Goal: Communication & Community: Share content

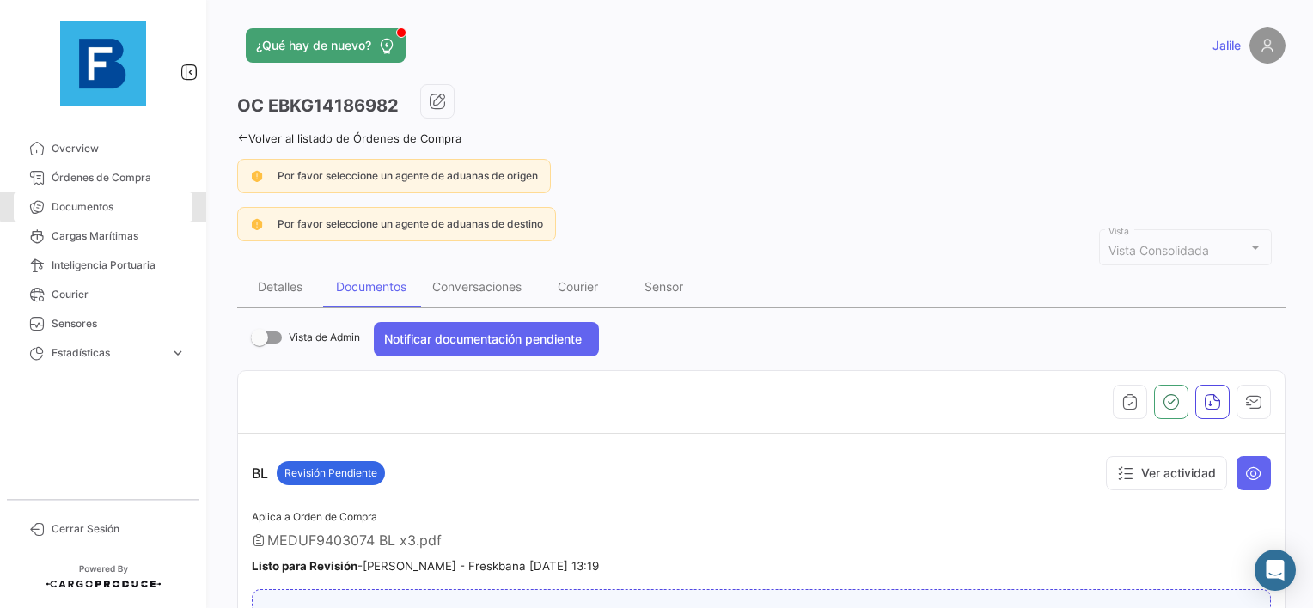
click at [107, 201] on span "Documentos" at bounding box center [119, 206] width 134 height 15
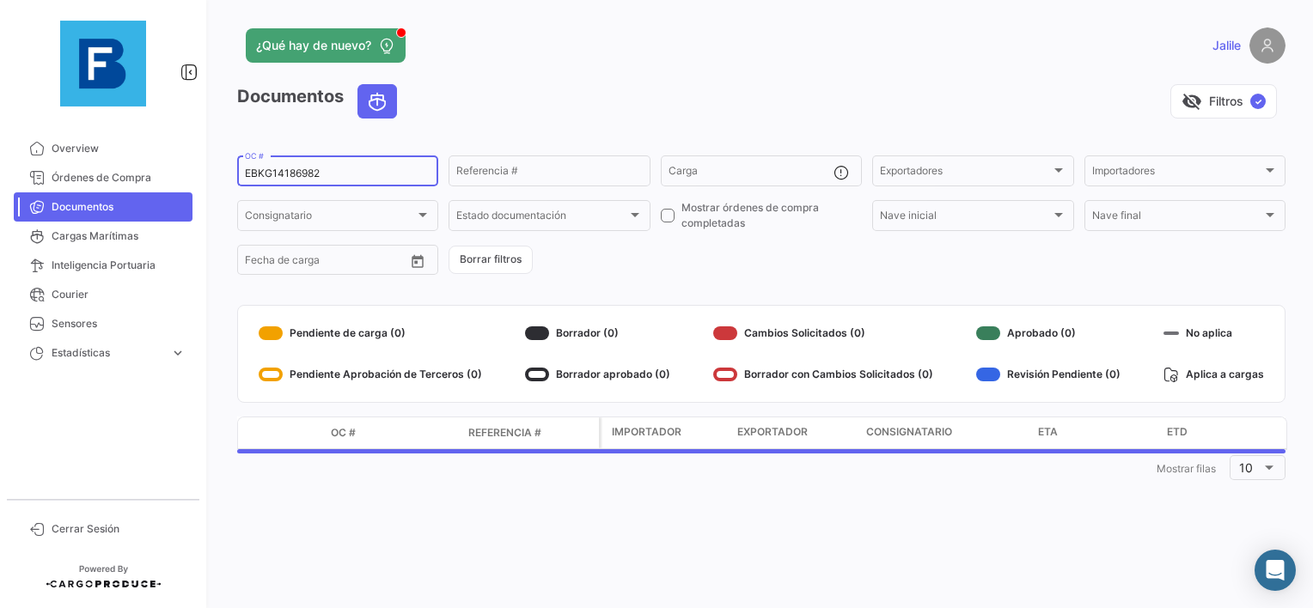
click at [296, 171] on input "EBKG14186982" at bounding box center [338, 174] width 186 height 12
paste input "259397734"
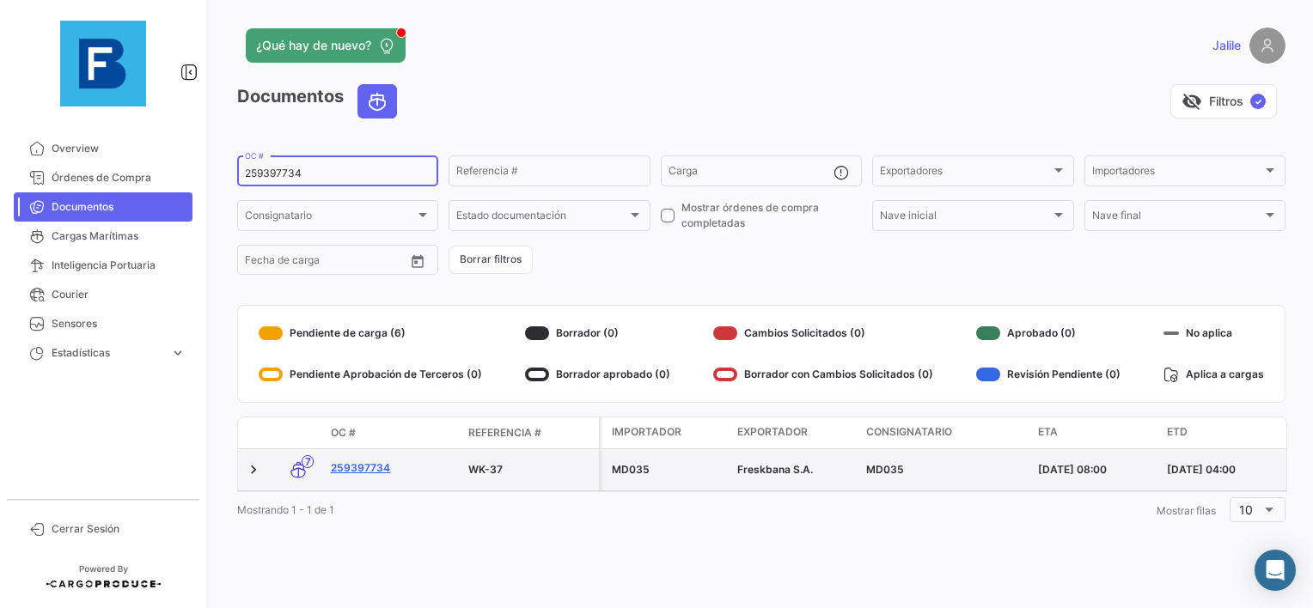
type input "259397734"
click at [347, 460] on link "259397734" at bounding box center [393, 467] width 124 height 15
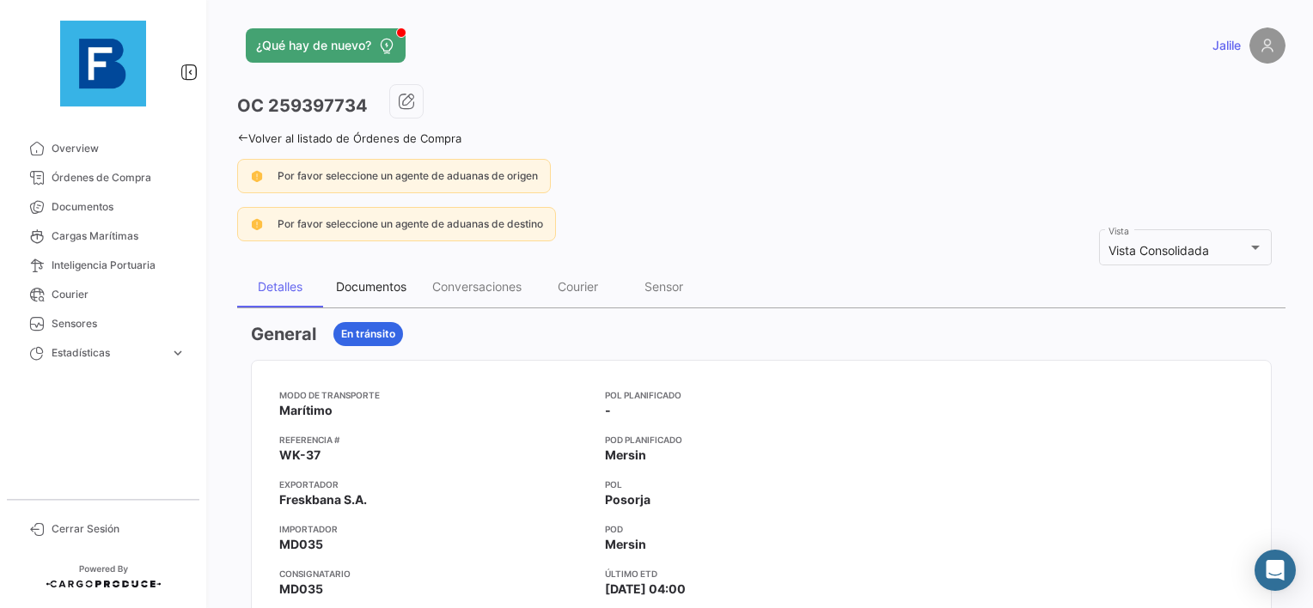
click at [388, 273] on div "Documentos" at bounding box center [371, 286] width 96 height 41
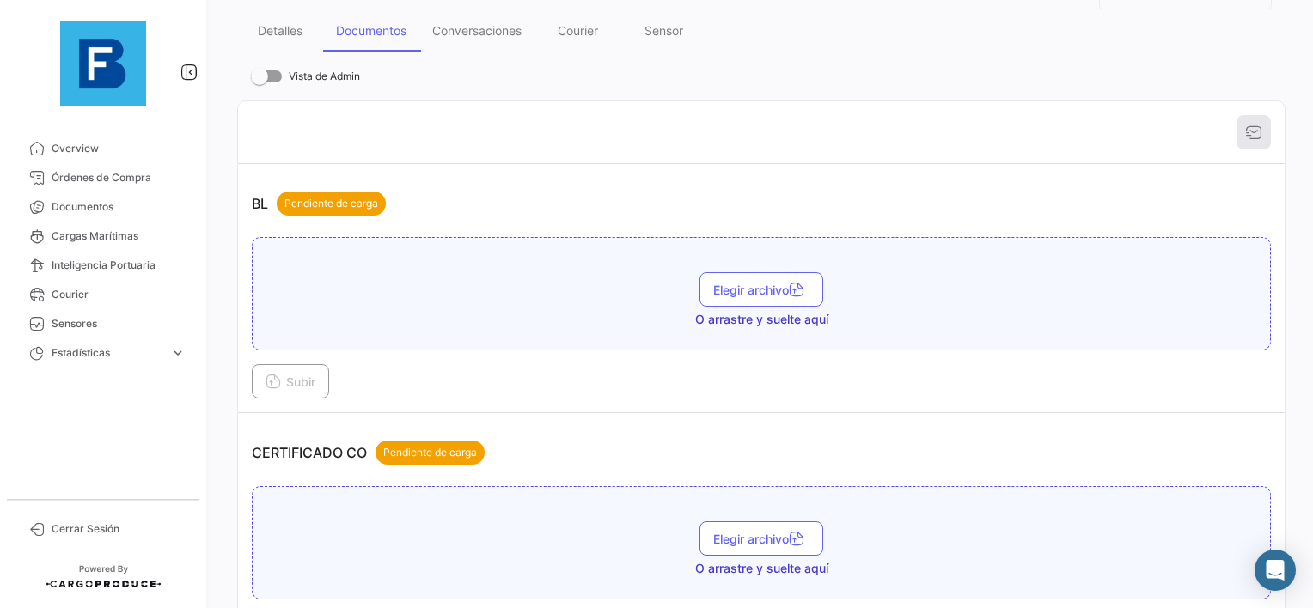
scroll to position [258, 0]
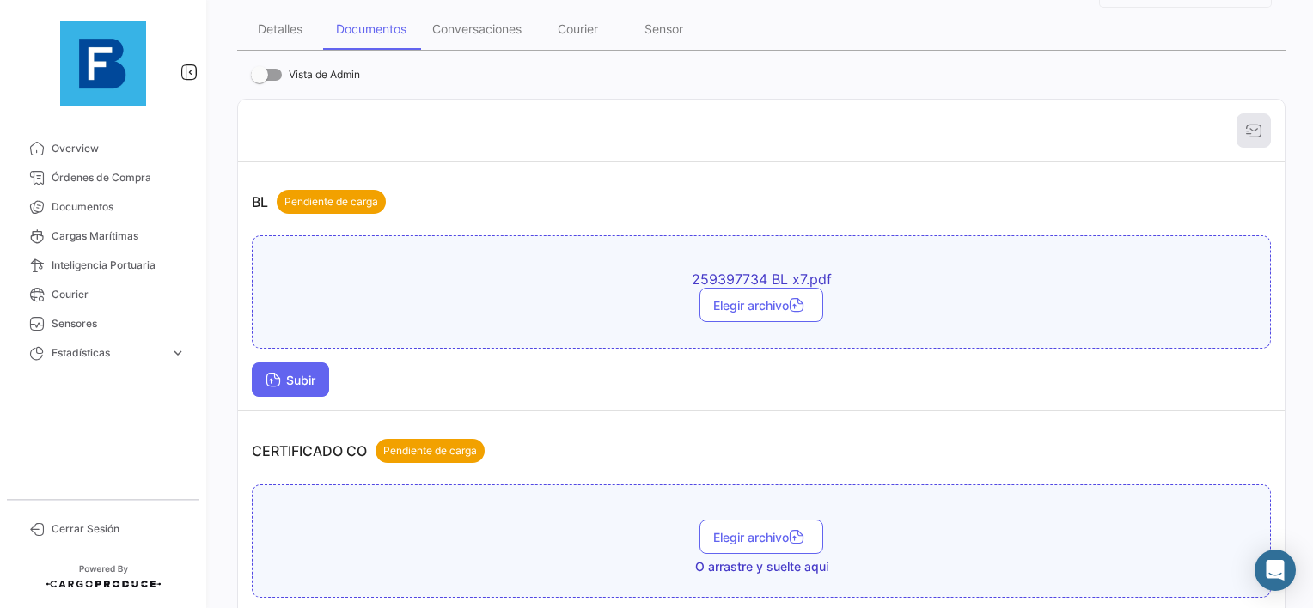
click at [290, 382] on span "Subir" at bounding box center [290, 380] width 50 height 15
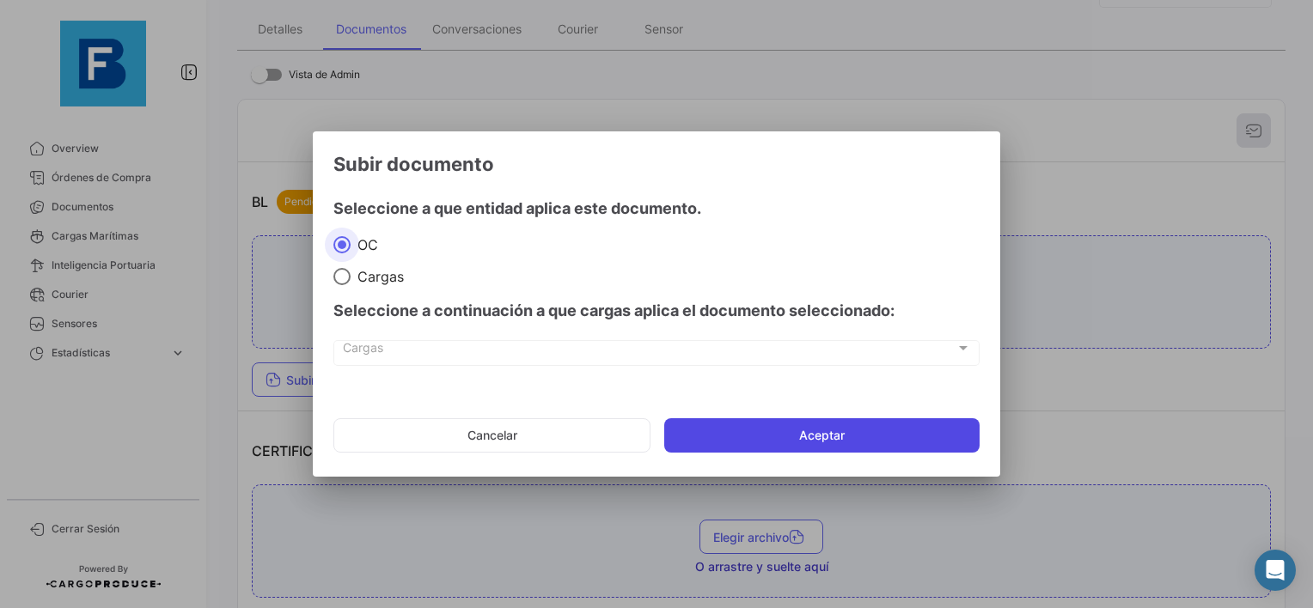
click at [731, 440] on button "Aceptar" at bounding box center [821, 435] width 315 height 34
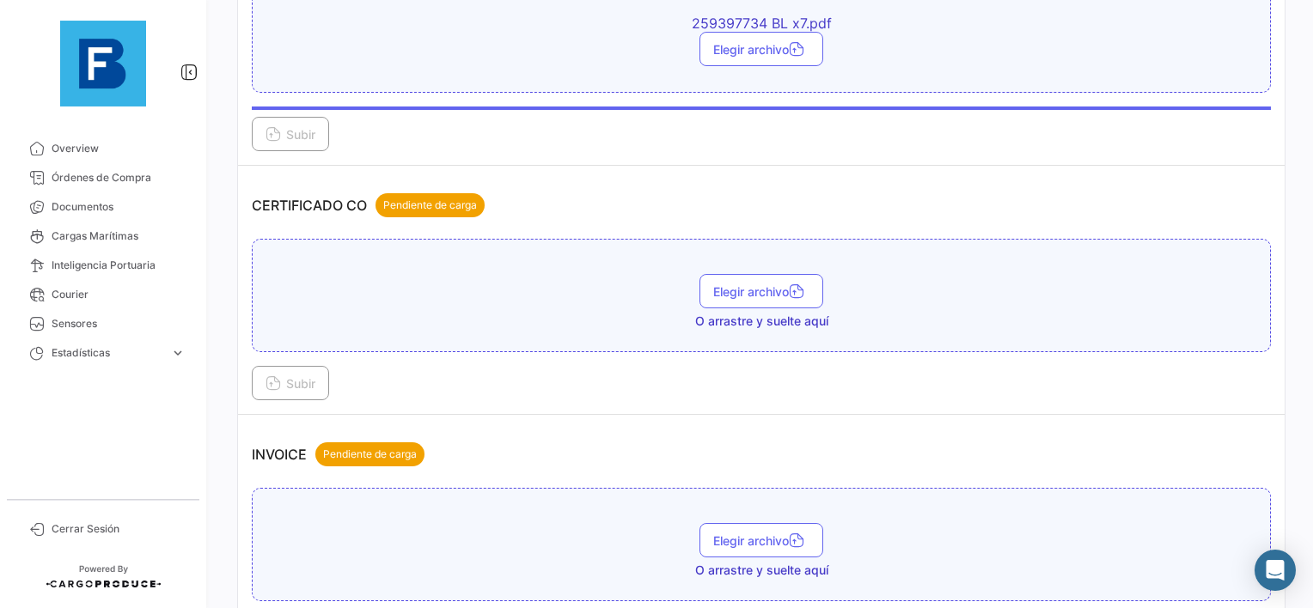
scroll to position [515, 0]
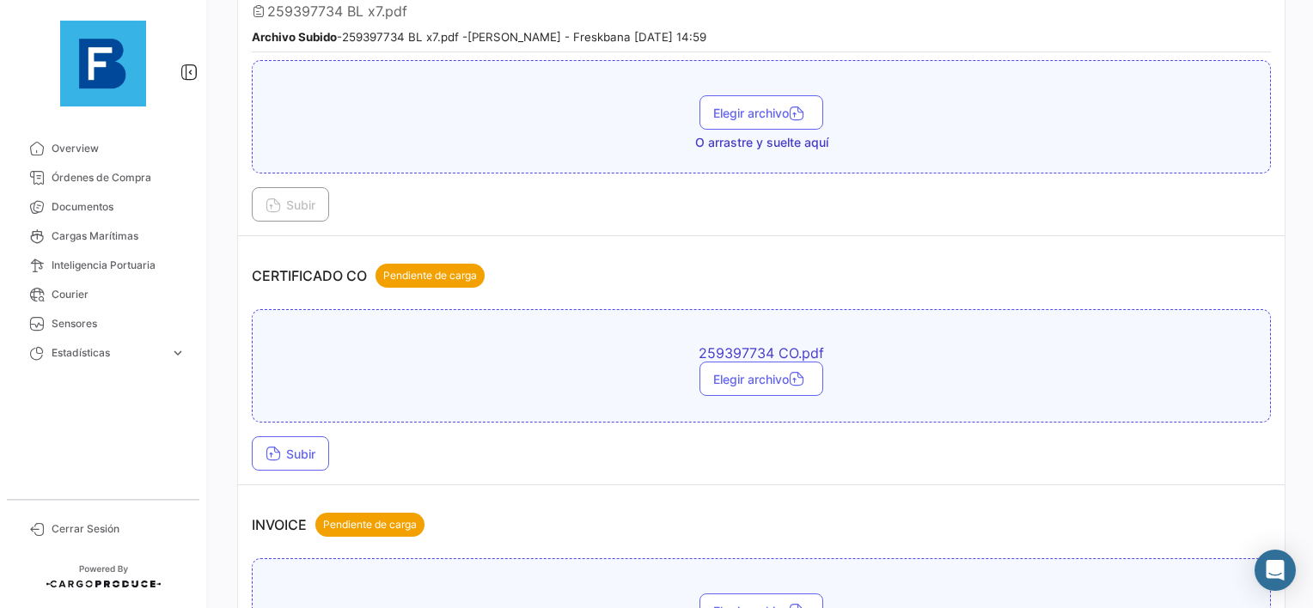
click at [333, 467] on td "CERTIFICADO CO Pendiente de carga 259397734 CO.pdf Elegir archivo Subir" at bounding box center [761, 360] width 1046 height 249
click at [311, 453] on span "Subir" at bounding box center [290, 454] width 50 height 15
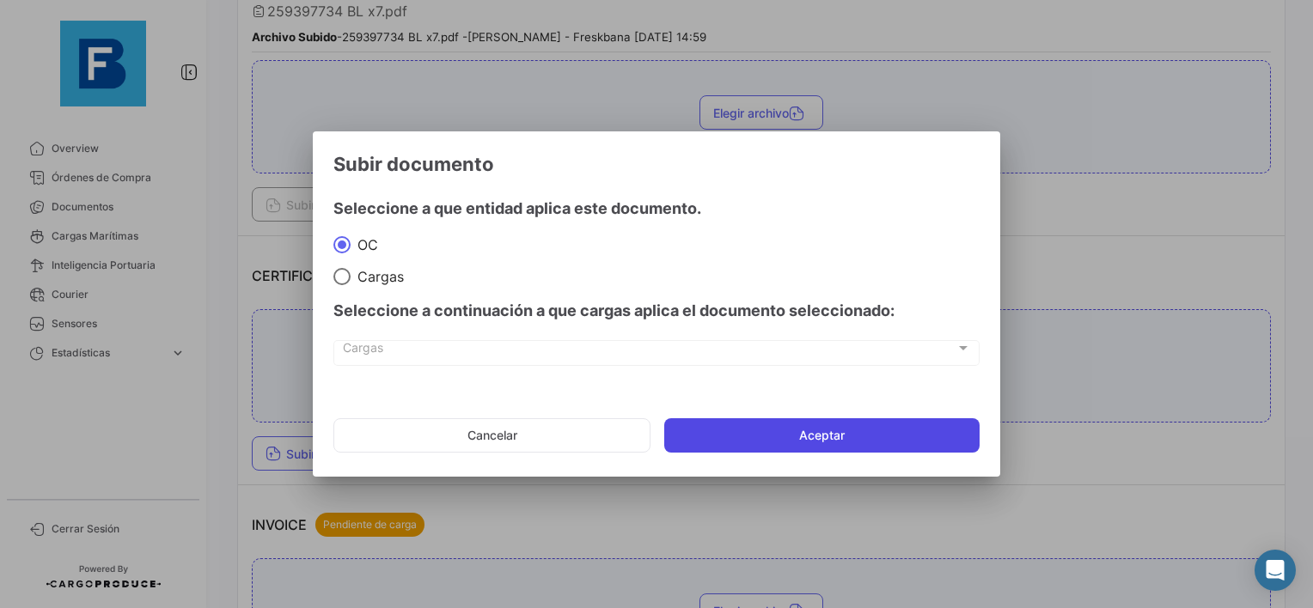
click at [756, 439] on button "Aceptar" at bounding box center [821, 435] width 315 height 34
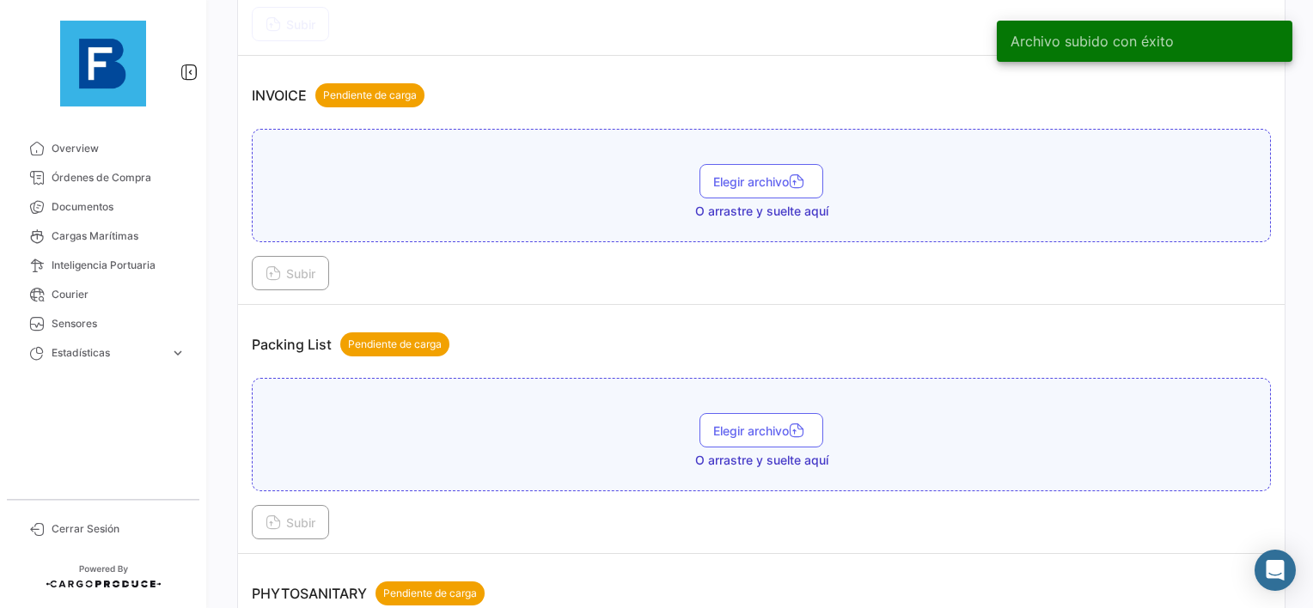
scroll to position [1117, 0]
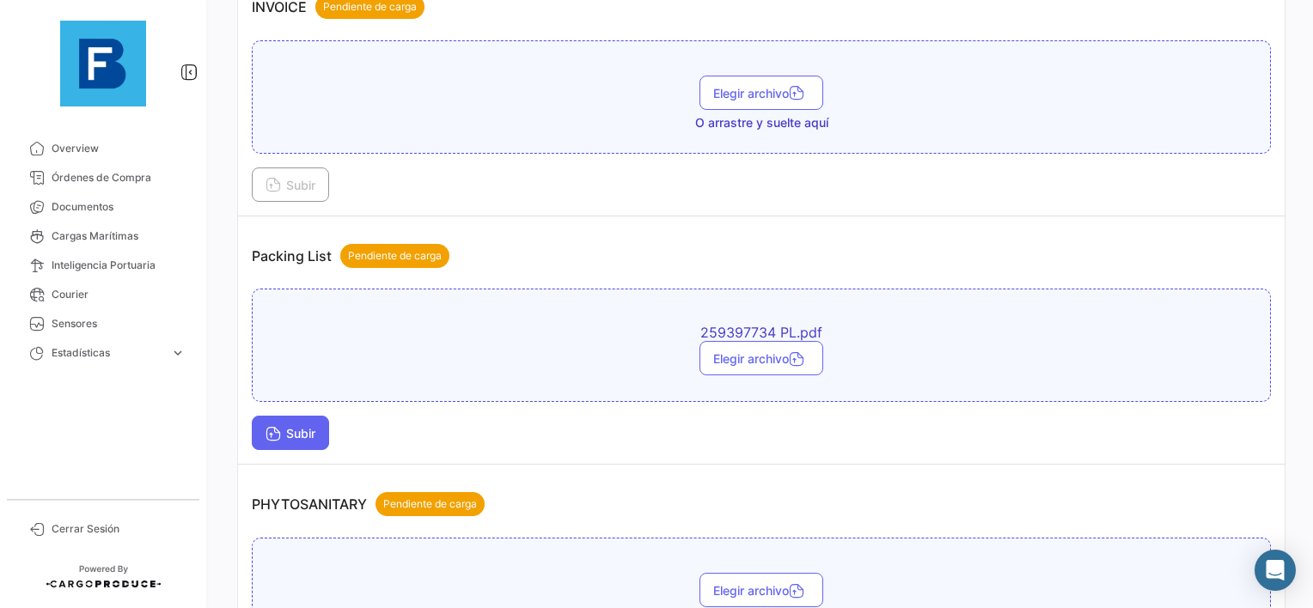
click at [312, 426] on span "Subir" at bounding box center [290, 433] width 50 height 15
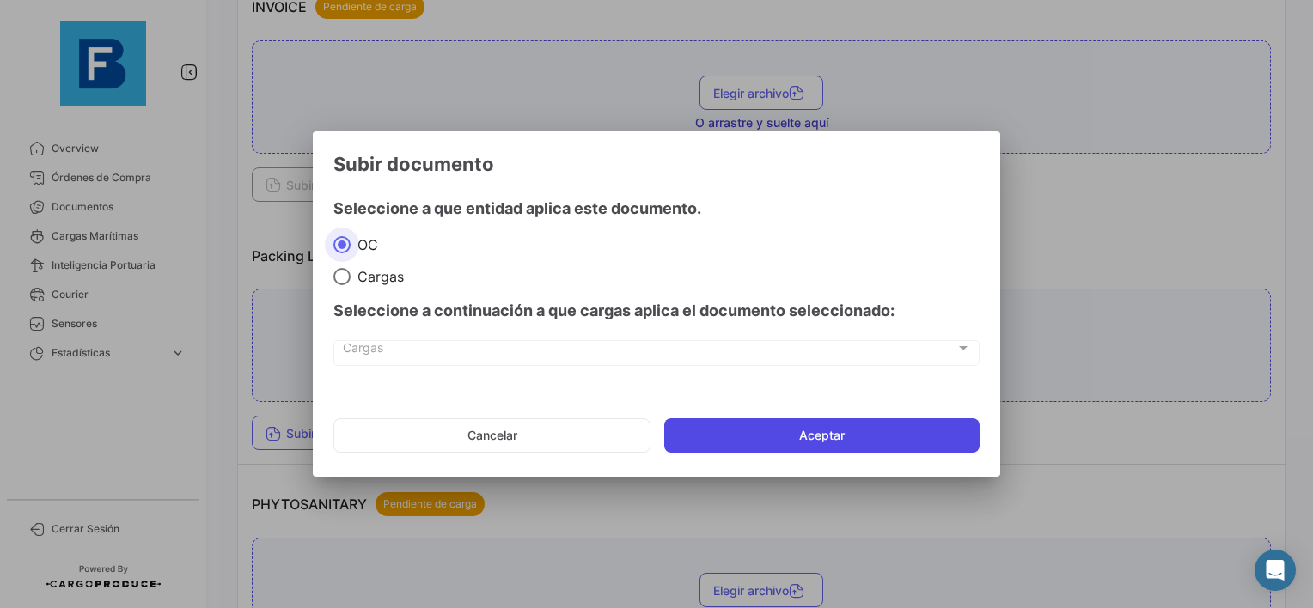
click at [711, 433] on button "Aceptar" at bounding box center [821, 435] width 315 height 34
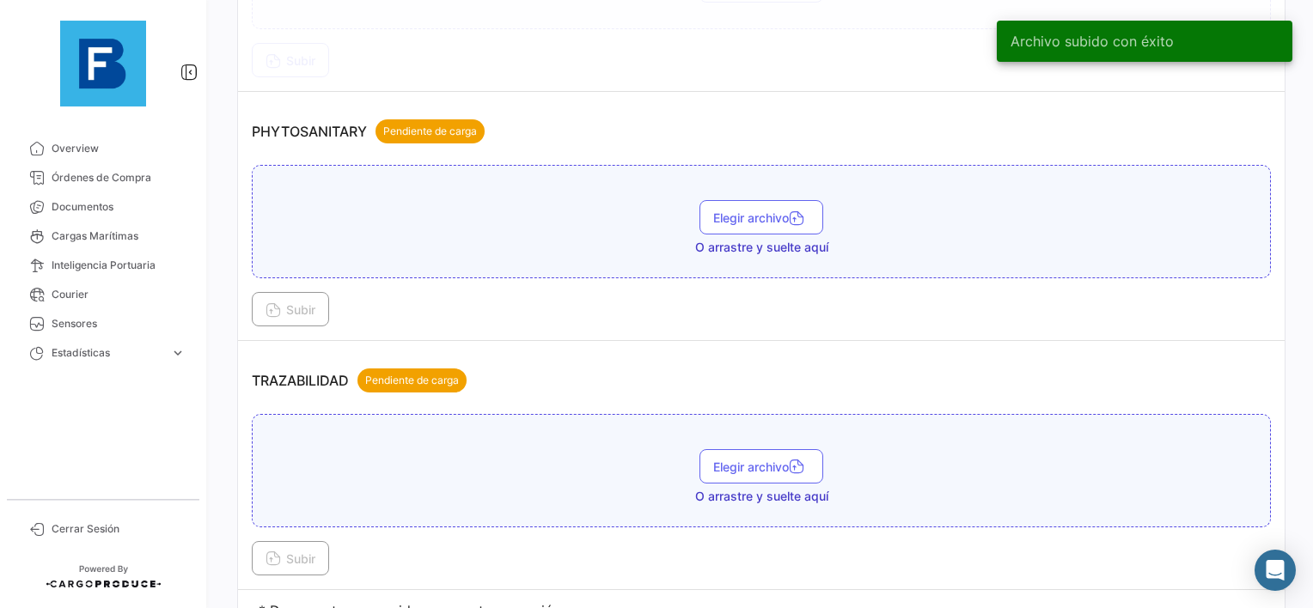
scroll to position [1460, 0]
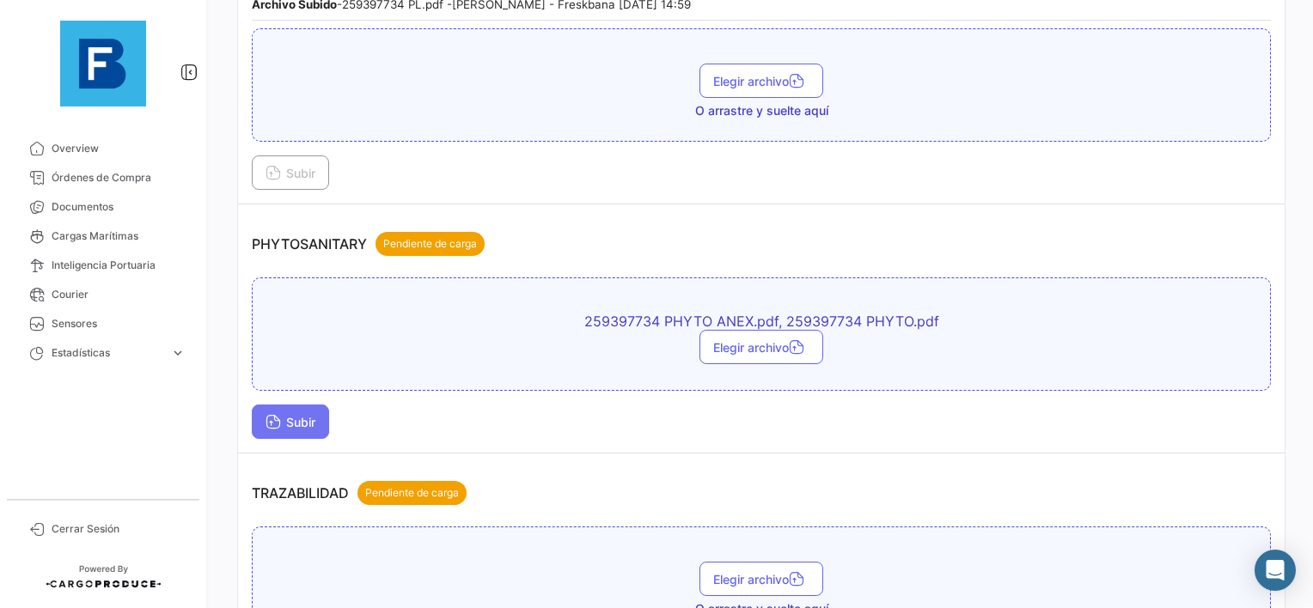
click at [294, 423] on button "Subir" at bounding box center [290, 422] width 77 height 34
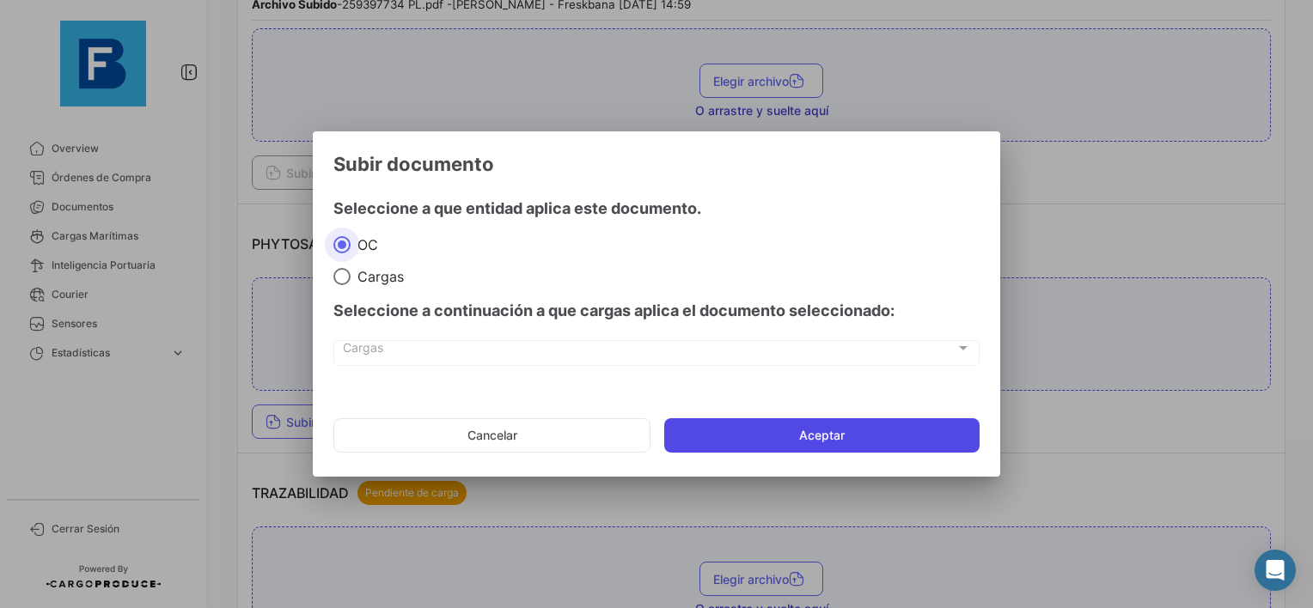
click at [732, 423] on button "Aceptar" at bounding box center [821, 435] width 315 height 34
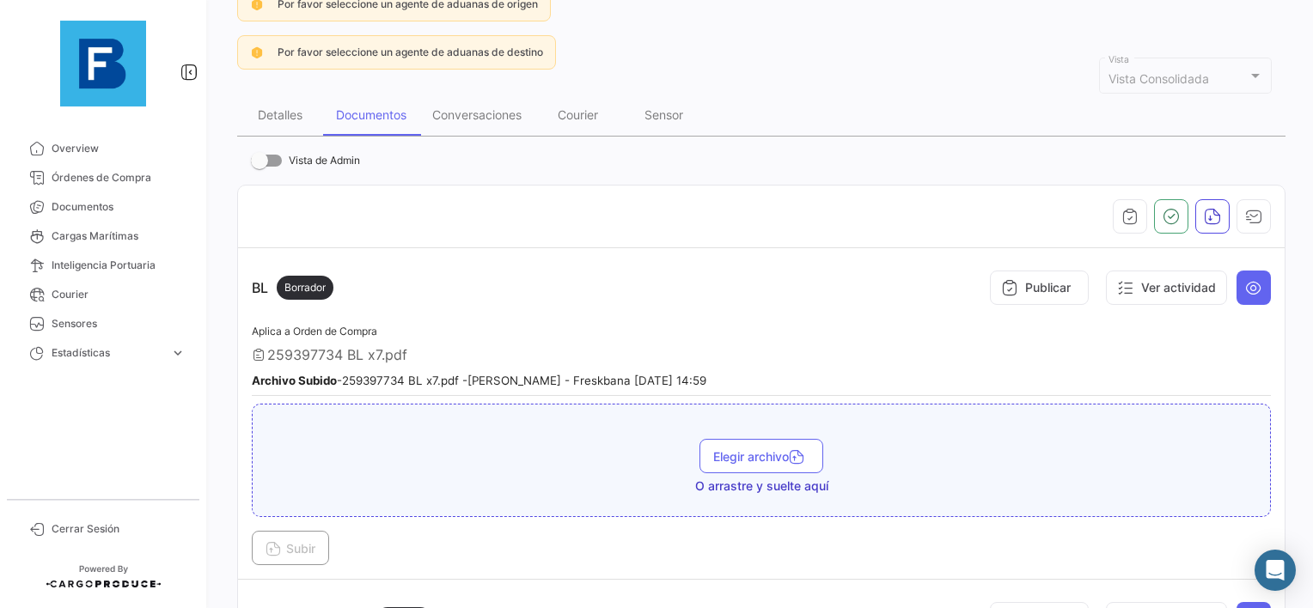
scroll to position [86, 0]
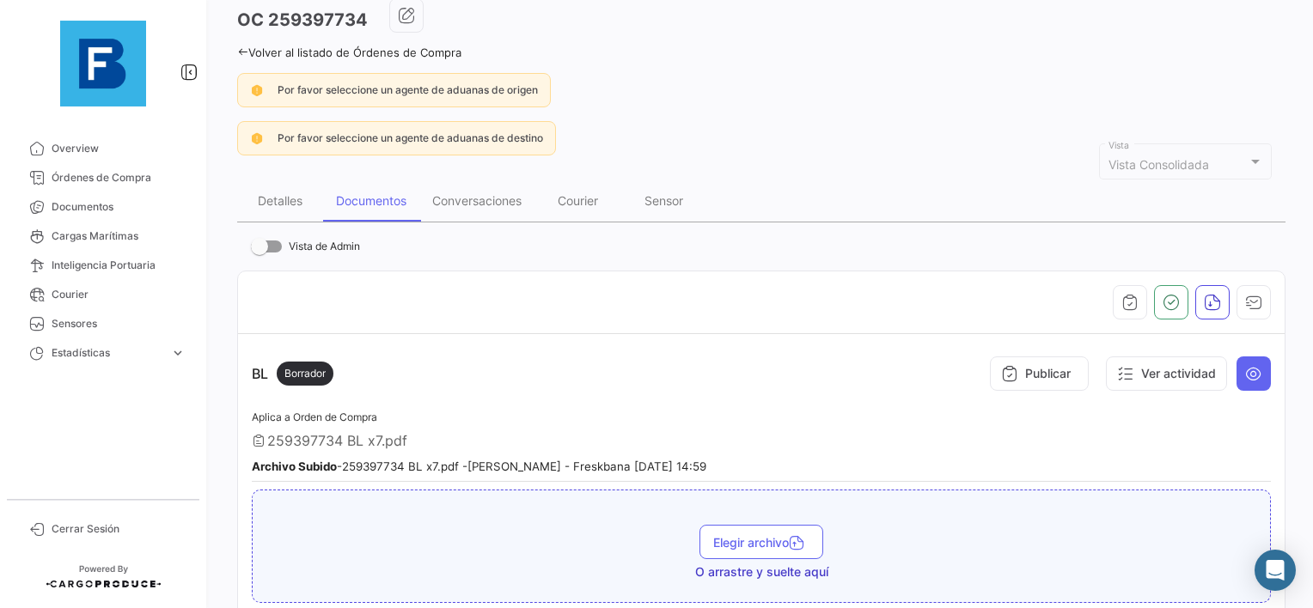
click at [1103, 302] on div at bounding box center [761, 302] width 1019 height 34
click at [1113, 297] on button "button" at bounding box center [1130, 302] width 34 height 34
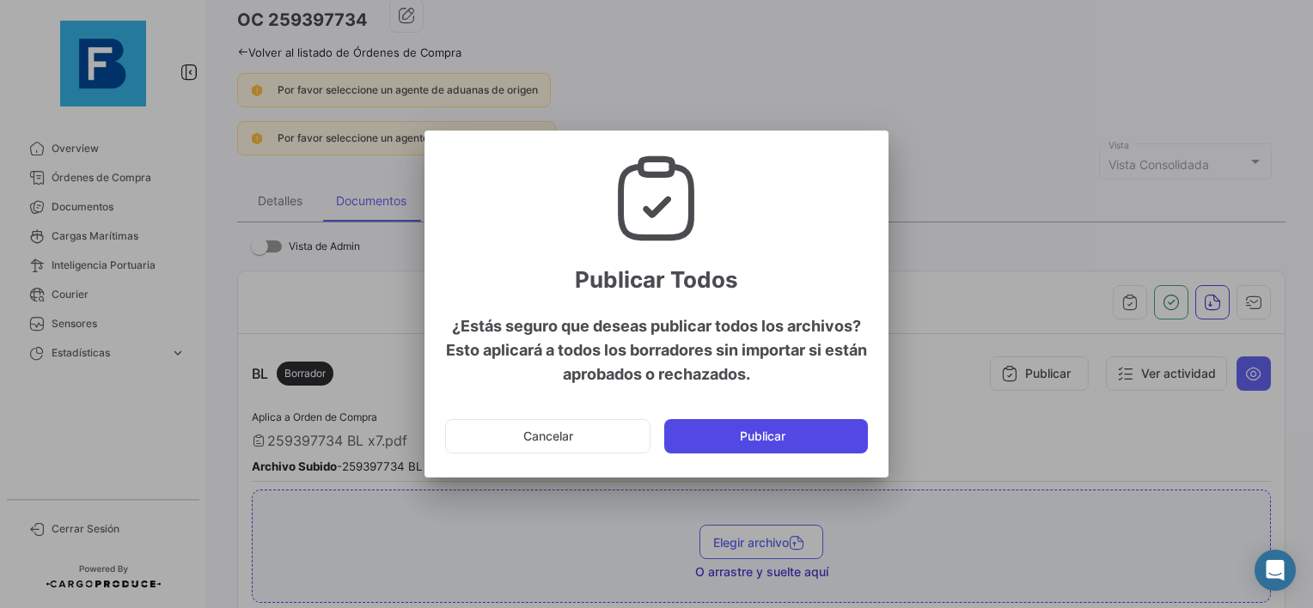
click at [795, 442] on button "Publicar" at bounding box center [766, 436] width 204 height 34
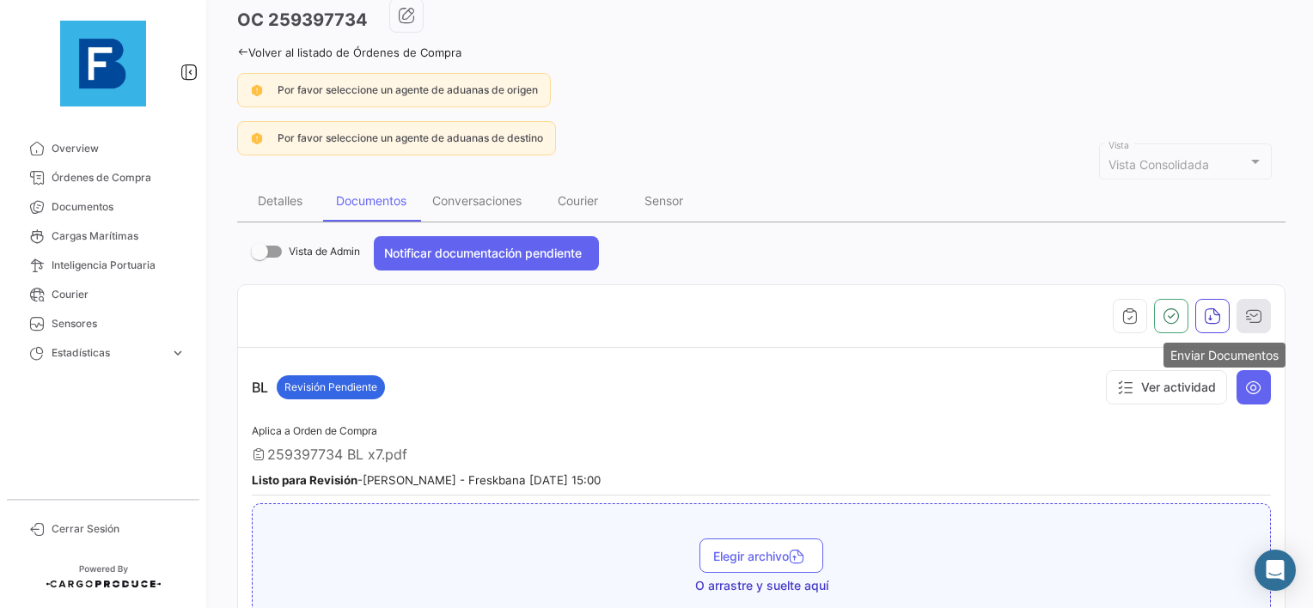
click at [1249, 323] on button "button" at bounding box center [1253, 316] width 34 height 34
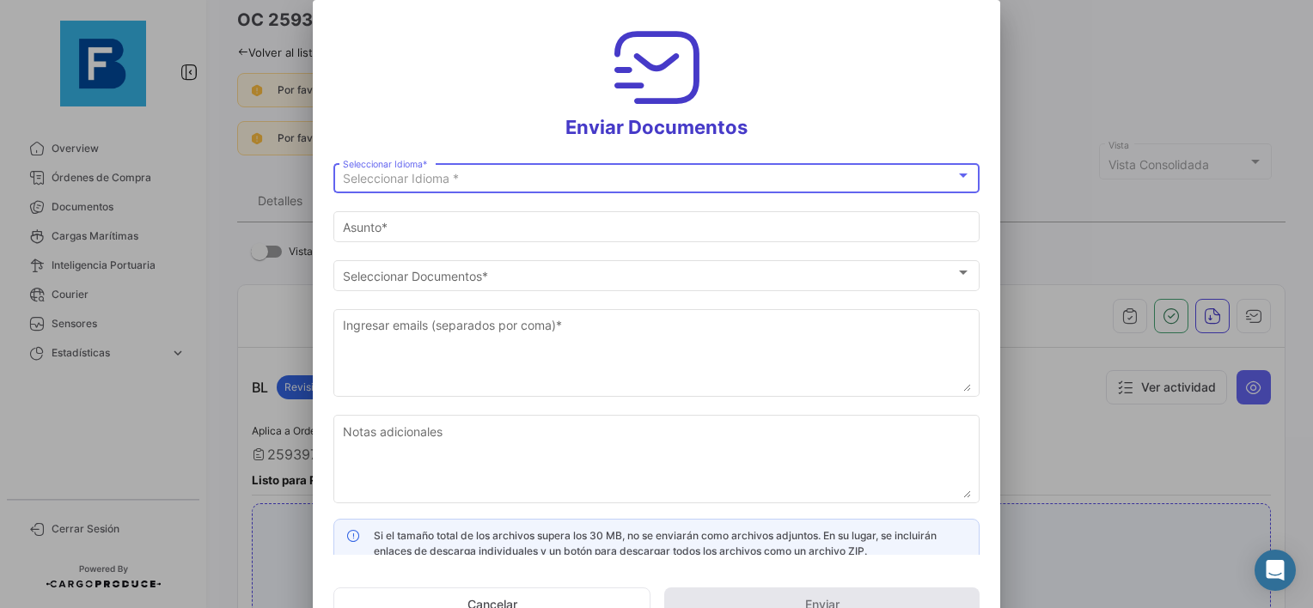
click at [642, 171] on div "Seleccionar Idioma * Seleccionar Idioma *" at bounding box center [657, 177] width 628 height 34
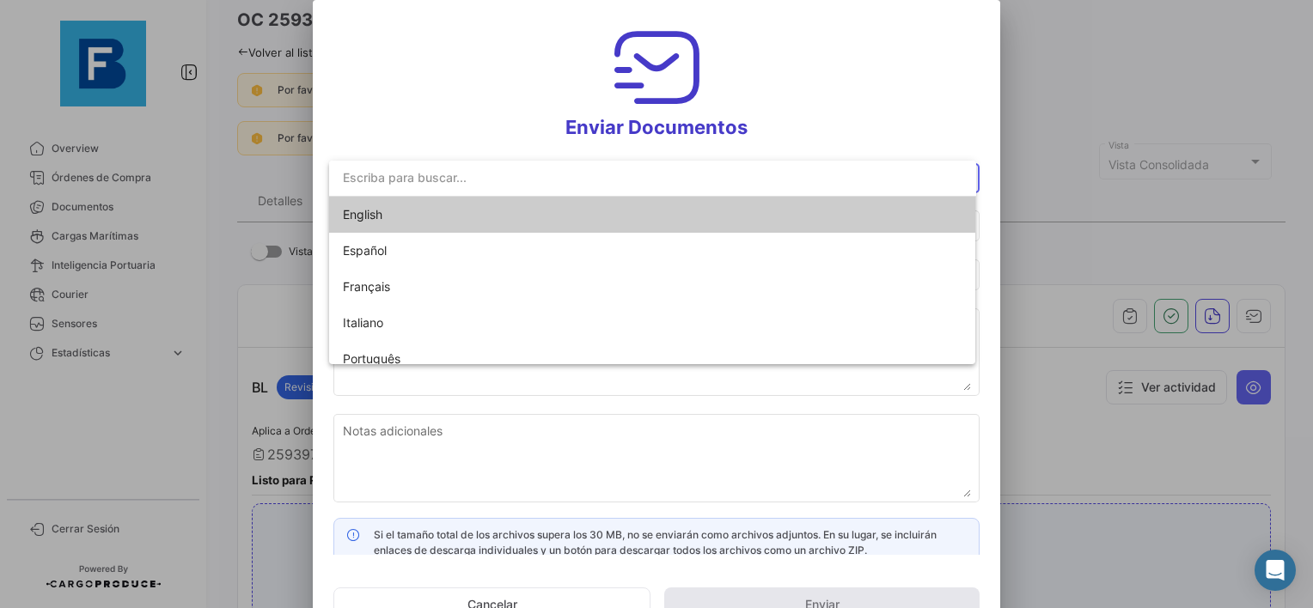
click at [464, 204] on span "English" at bounding box center [463, 215] width 241 height 36
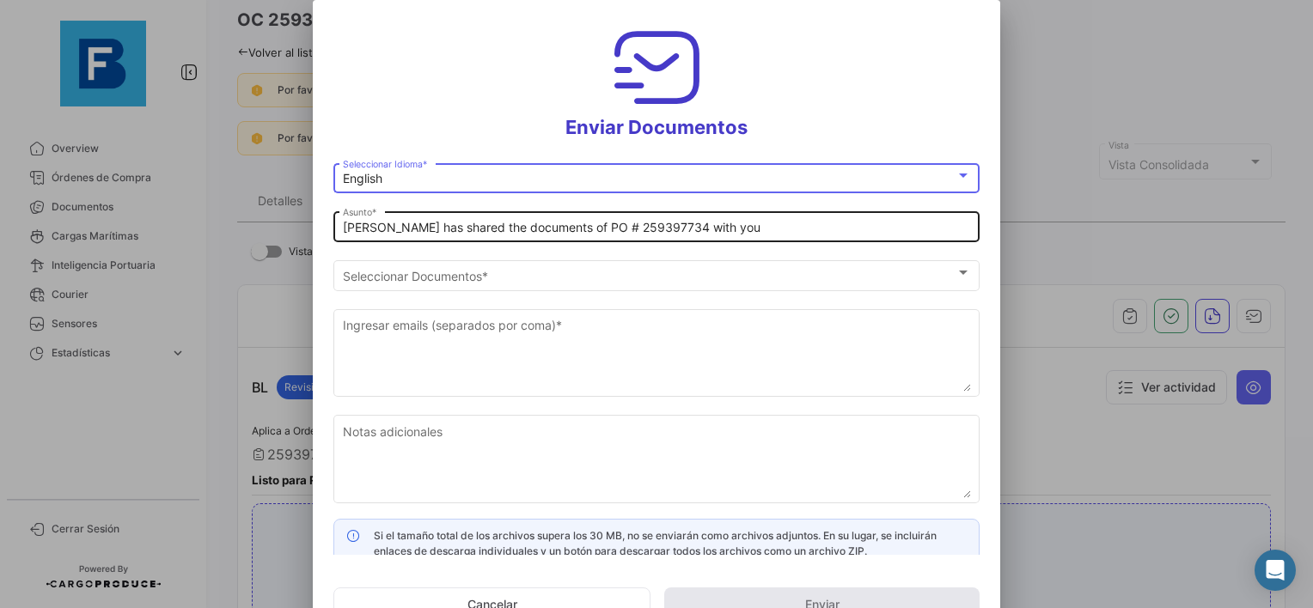
click at [340, 226] on div "[PERSON_NAME] has shared the documents of PO # 259397734 with you Asunto *" at bounding box center [656, 226] width 646 height 34
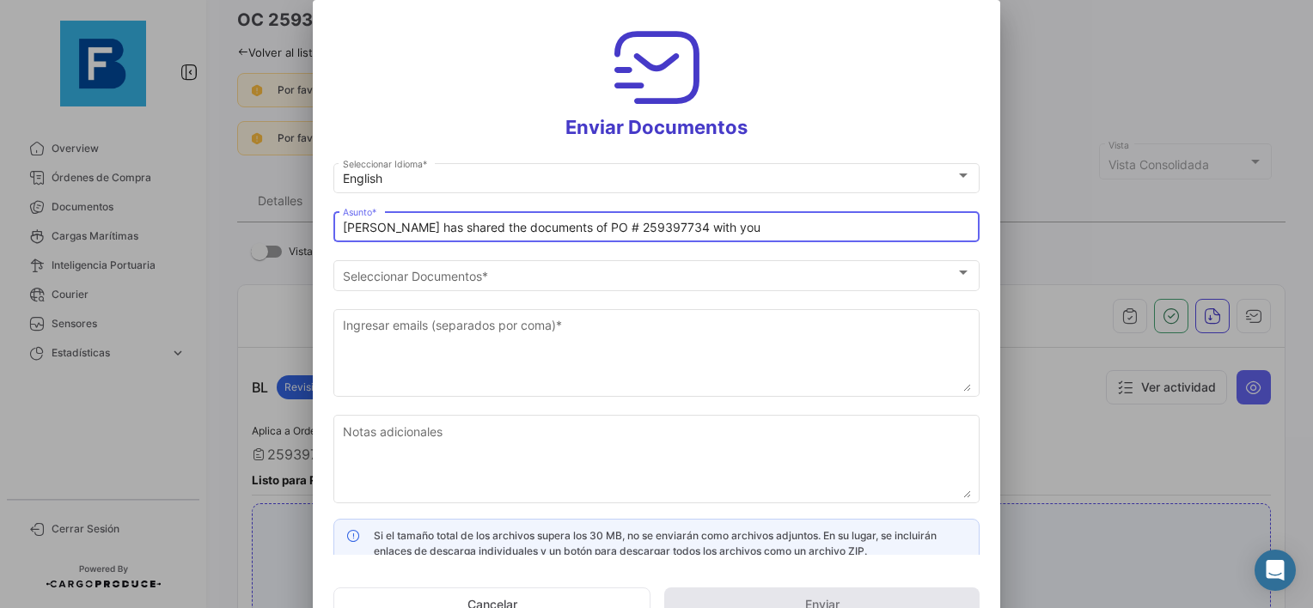
click at [344, 225] on input "[PERSON_NAME] has shared the documents of PO # 259397734 with you" at bounding box center [657, 228] width 628 height 15
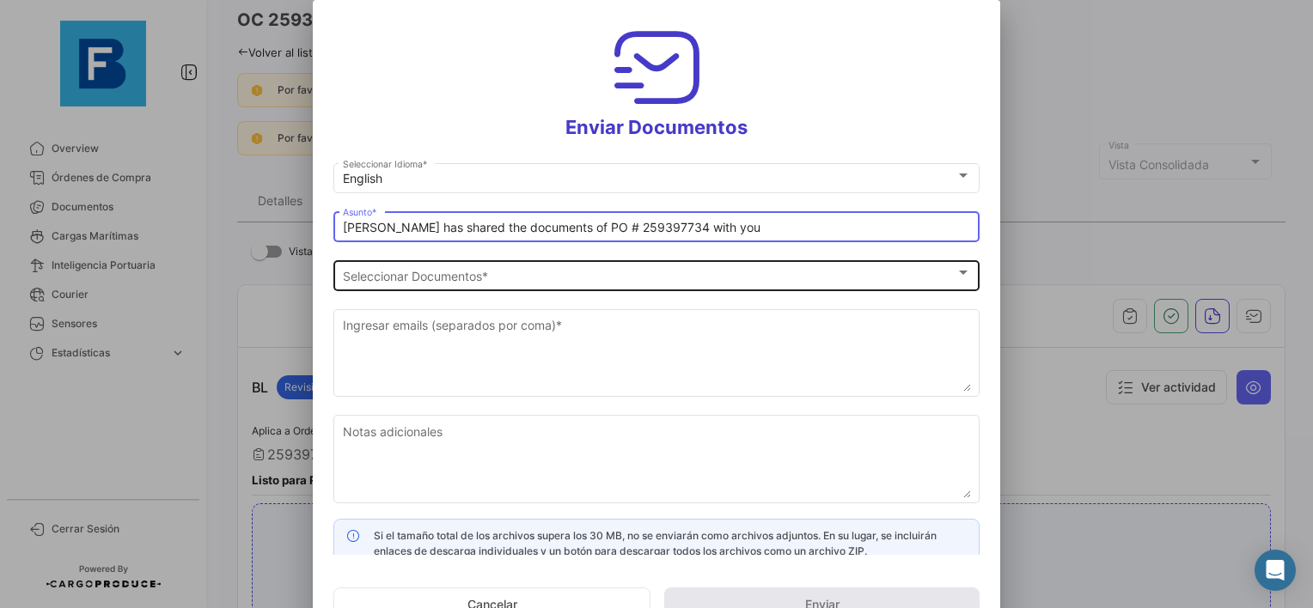
paste input "PERLA LOJISTIK_FRESKBANA_DOCUMENTS WK XX"
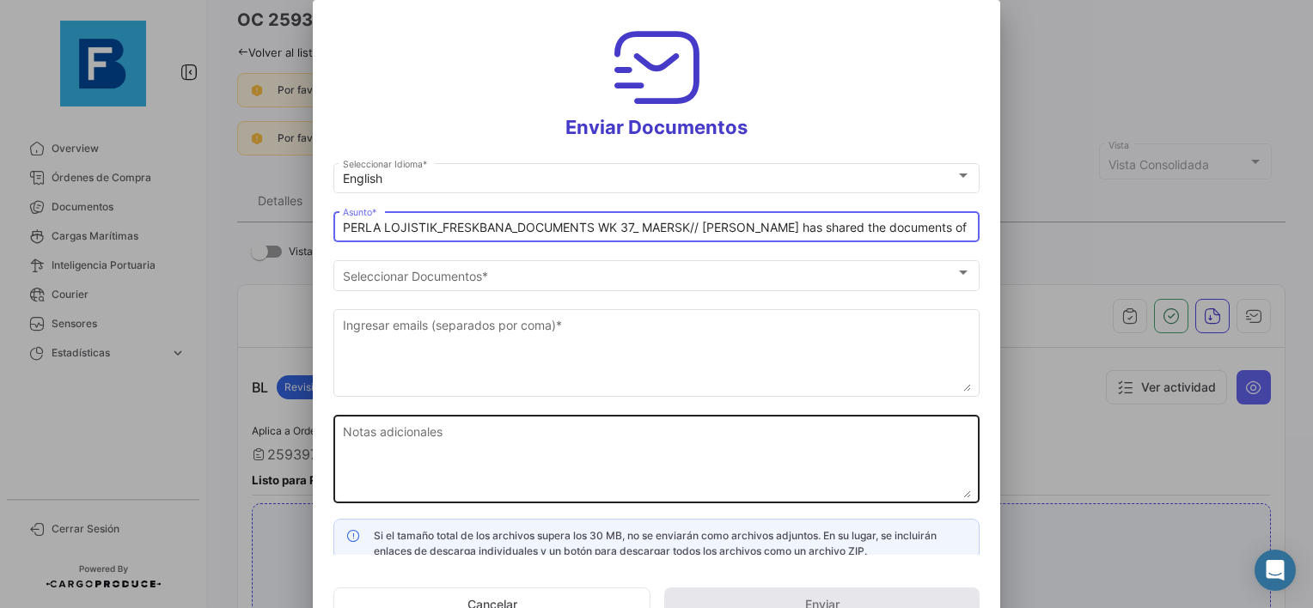
type input "PERLA LOJISTIK_FRESKBANA_DOCUMENTS WK 37_ MAERSK// [PERSON_NAME] has shared the…"
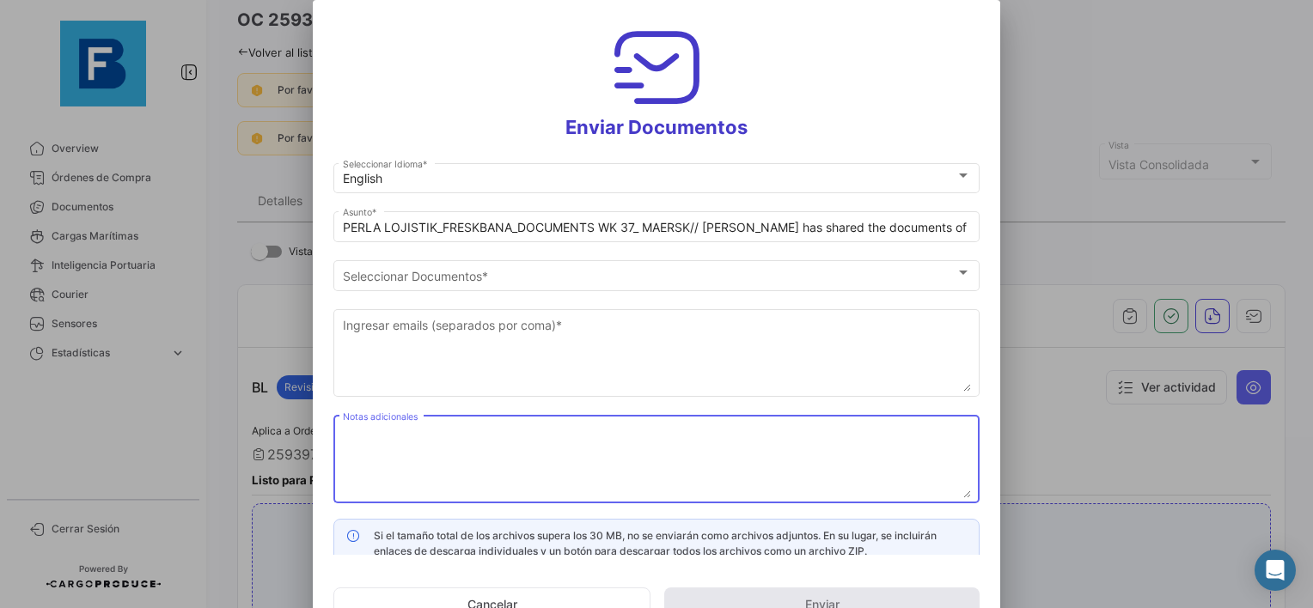
click at [567, 450] on textarea "Notas adicionales" at bounding box center [657, 461] width 628 height 76
paste textarea "PERLA LOJISTIK_FRESKBANA_DOCUMENTS WK XX"
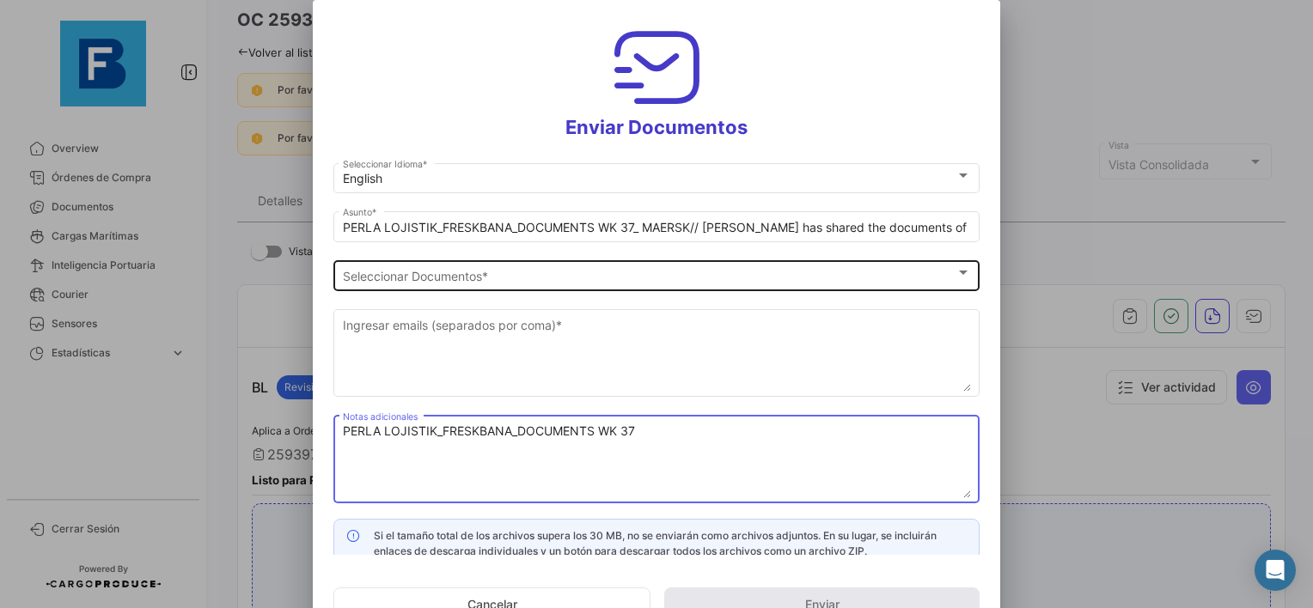
type textarea "PERLA LOJISTIK_FRESKBANA_DOCUMENTS WK 37"
click at [469, 269] on span "Seleccionar Documentos" at bounding box center [649, 276] width 613 height 15
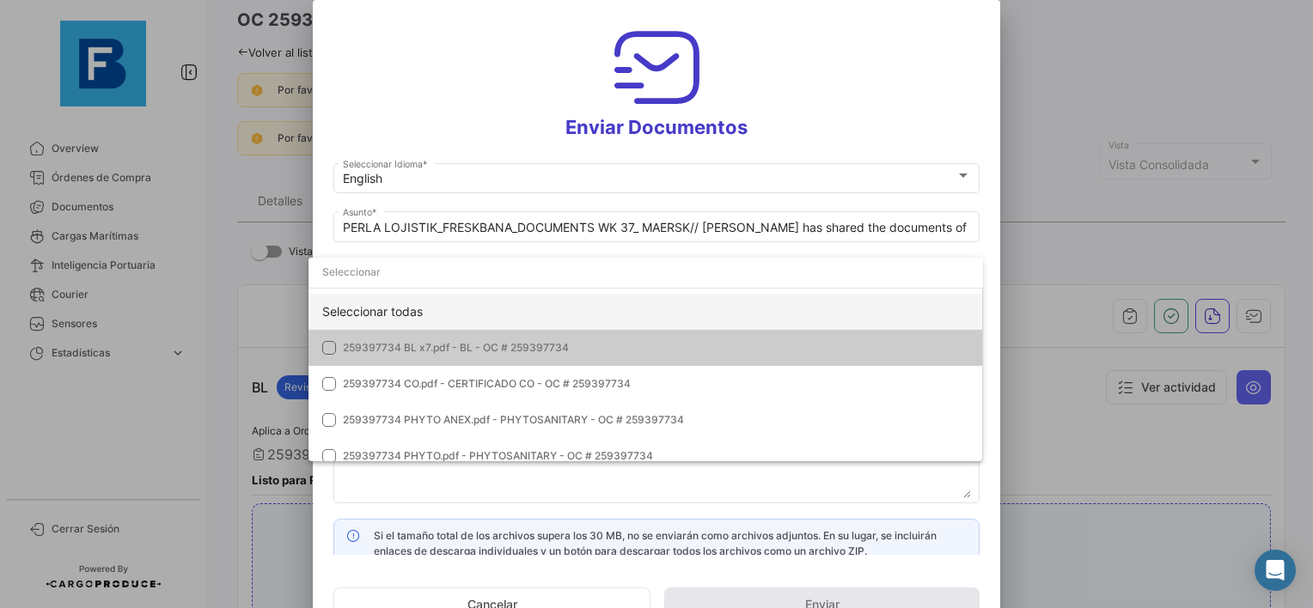
click at [427, 301] on div "Seleccionar todas" at bounding box center [645, 312] width 674 height 36
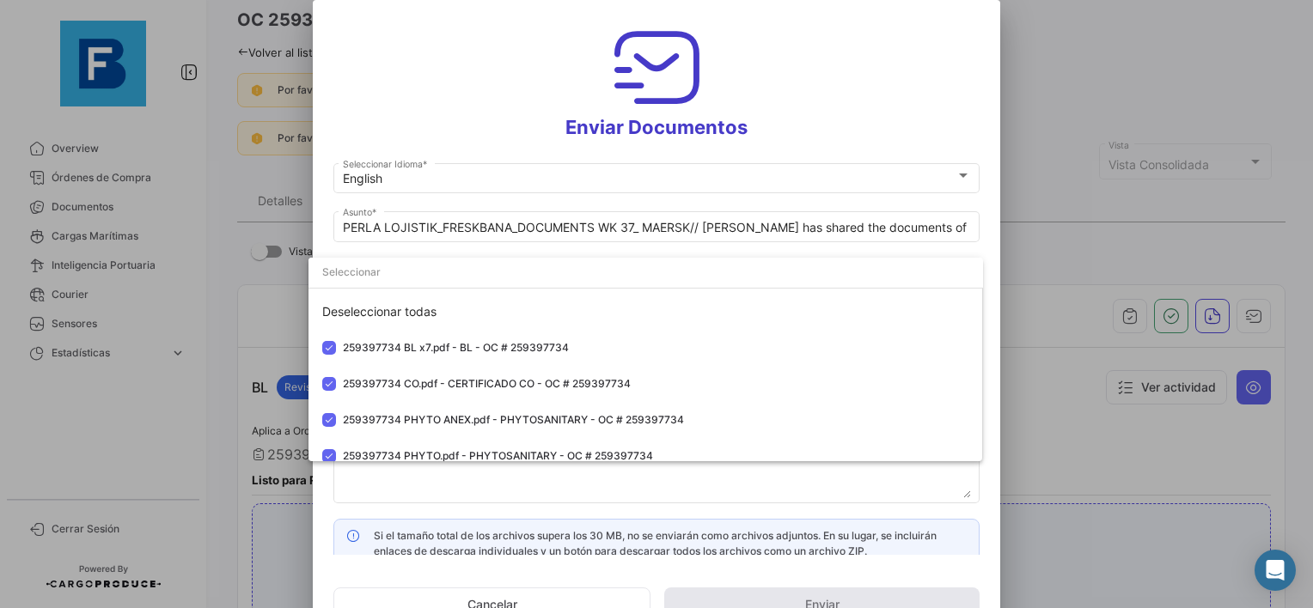
click at [394, 478] on div at bounding box center [656, 304] width 1313 height 608
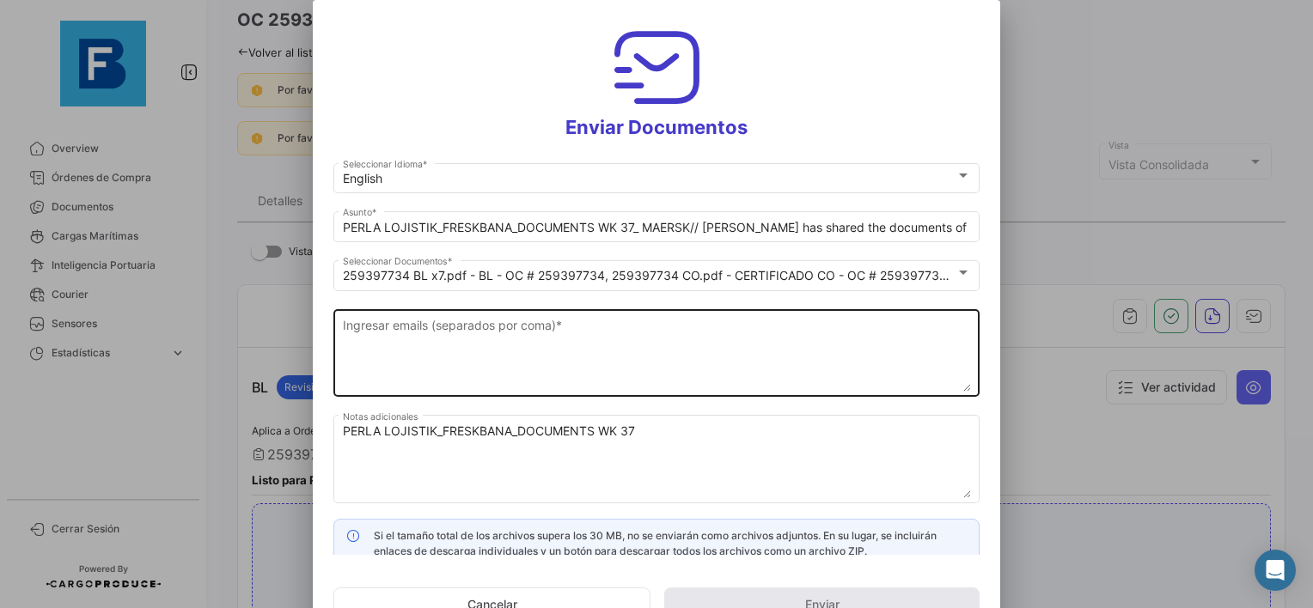
click at [430, 344] on textarea "Ingresar emails (separados por coma) *" at bounding box center [657, 354] width 628 height 76
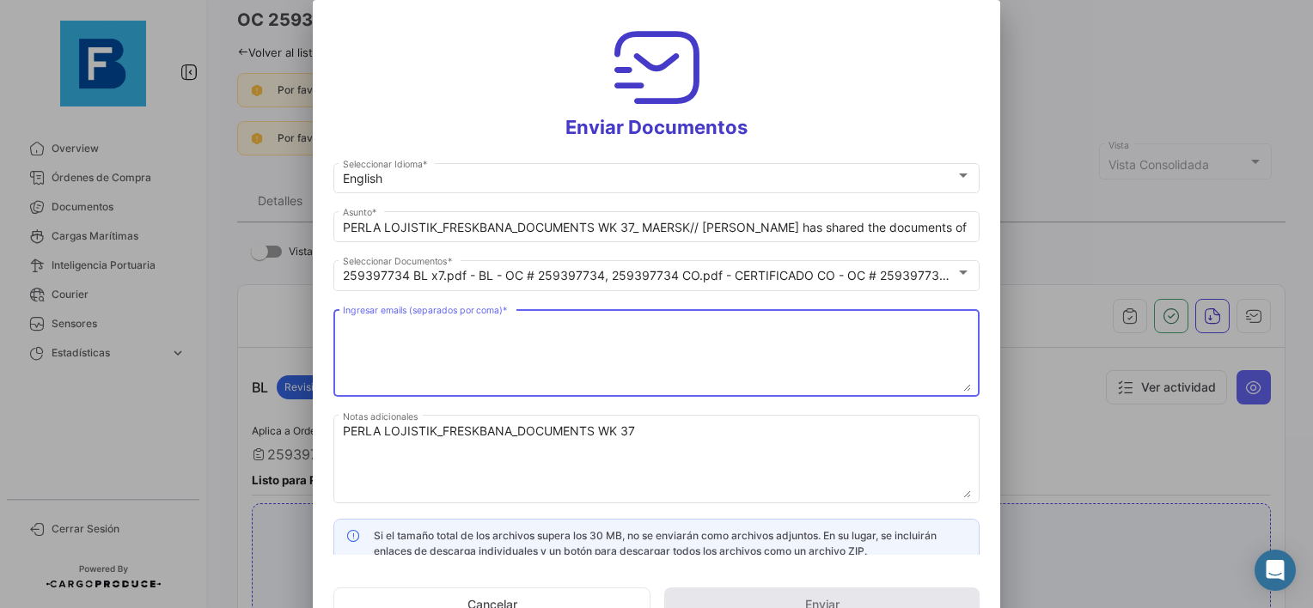
paste textarea "[EMAIL_ADDRESS][DOMAIN_NAME],[DOMAIN_NAME][EMAIL_ADDRESS][DOMAIN_NAME],[DOMAIN_…"
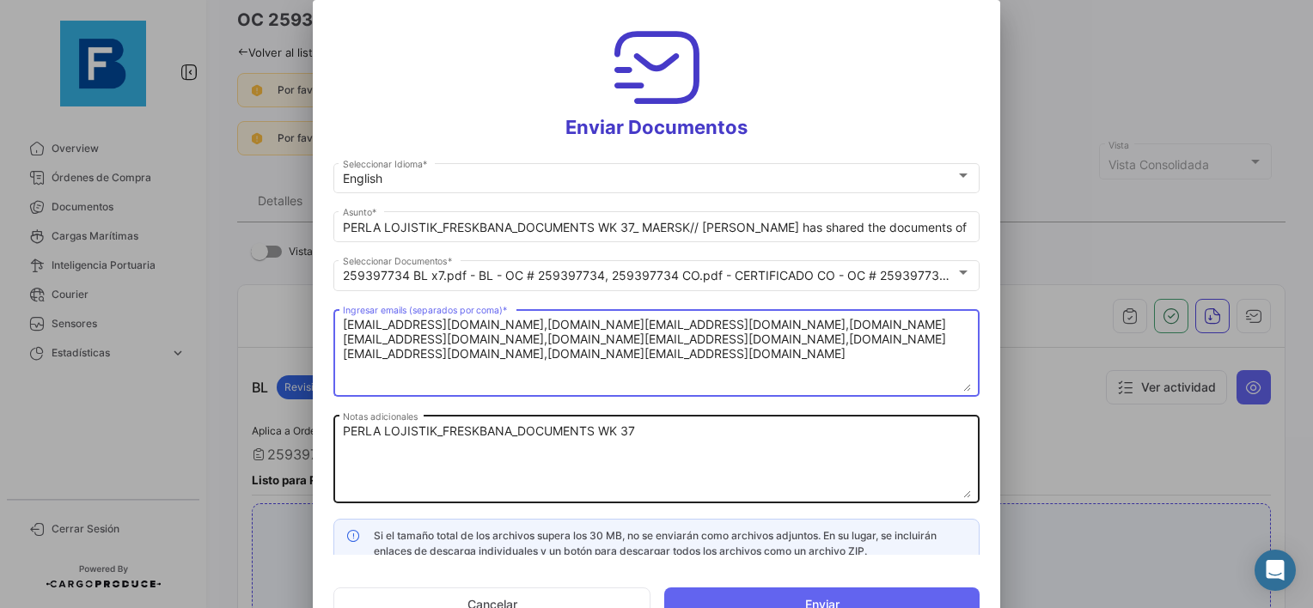
type textarea "[EMAIL_ADDRESS][DOMAIN_NAME],[DOMAIN_NAME][EMAIL_ADDRESS][DOMAIN_NAME],[DOMAIN_…"
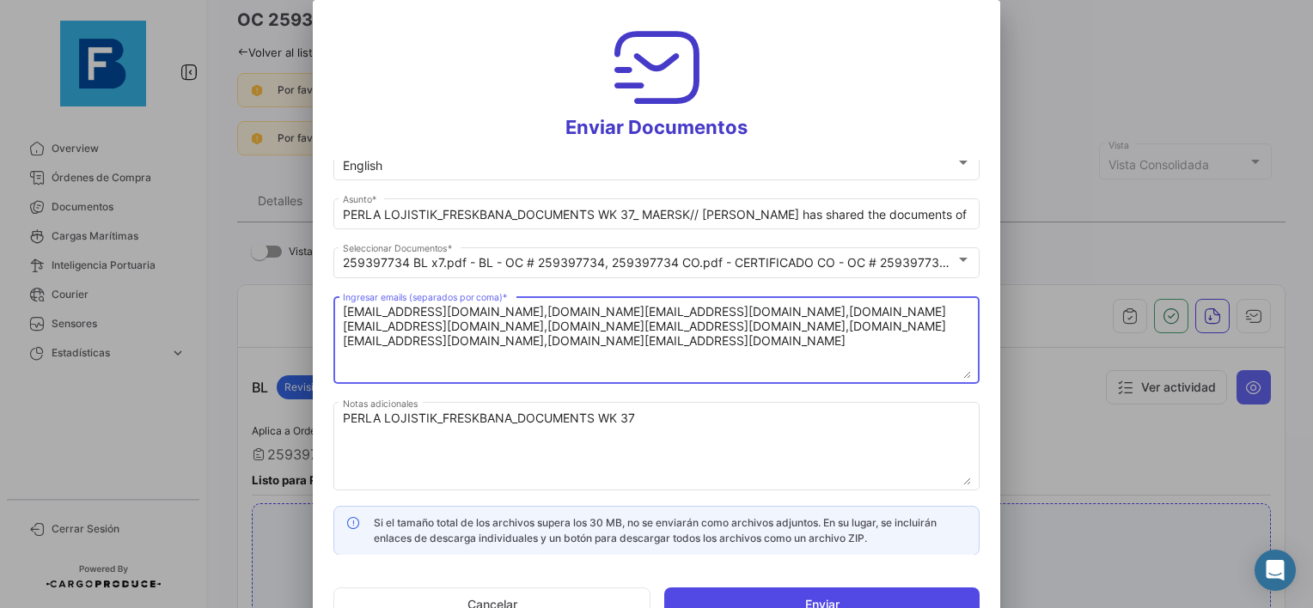
click at [805, 601] on button "Enviar" at bounding box center [821, 605] width 315 height 34
